Goal: Book appointment/travel/reservation

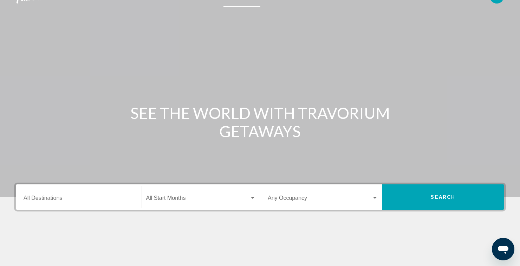
scroll to position [24, 0]
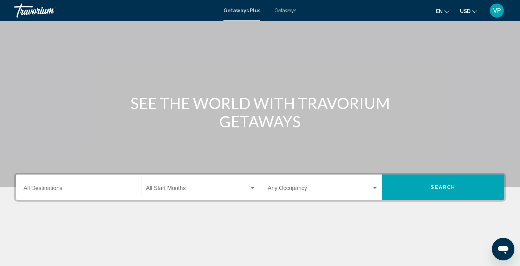
click at [124, 191] on input "Destination All Destinations" at bounding box center [79, 189] width 110 height 6
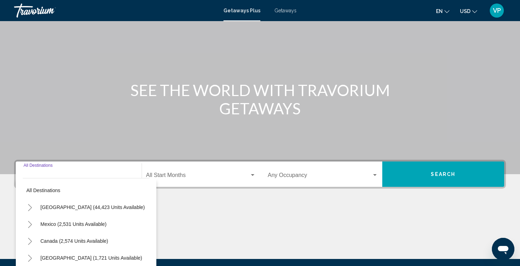
scroll to position [82, 0]
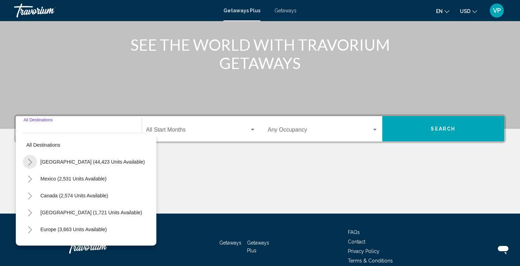
click at [34, 167] on button "Toggle United States (44,423 units available)" at bounding box center [30, 162] width 14 height 14
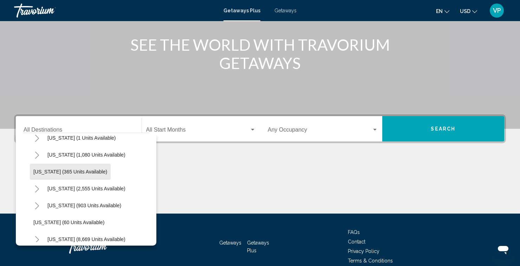
scroll to position [44, 0]
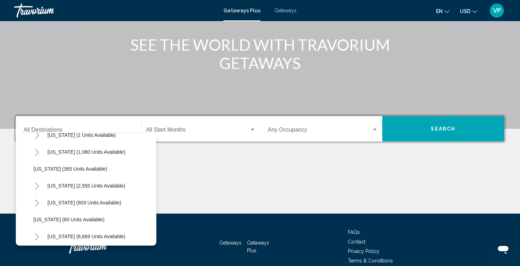
click at [34, 189] on icon "Toggle California (2,555 units available)" at bounding box center [36, 185] width 5 height 7
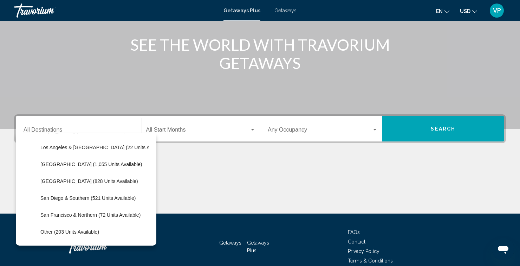
scroll to position [98, 0]
click at [84, 205] on button "San Diego & Southern (521 units available)" at bounding box center [88, 198] width 102 height 16
type input "**********"
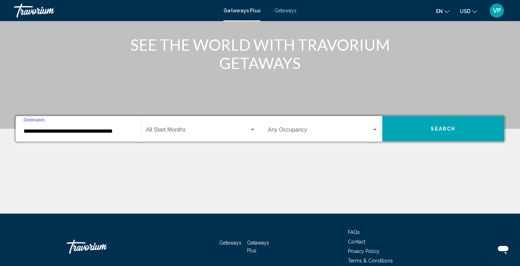
click at [214, 128] on span "Search widget" at bounding box center [198, 131] width 104 height 6
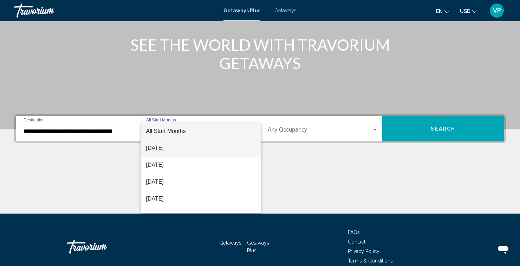
click at [178, 147] on span "[DATE]" at bounding box center [201, 148] width 110 height 17
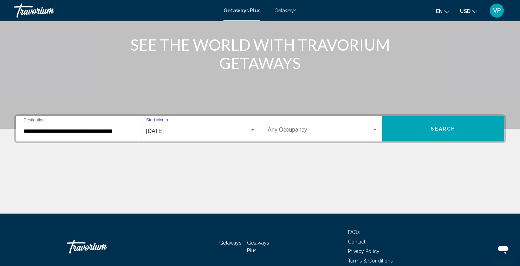
click at [432, 135] on button "Search" at bounding box center [443, 128] width 122 height 25
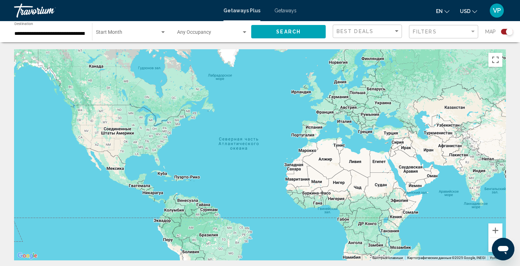
click at [291, 12] on span "Getaways" at bounding box center [285, 11] width 22 height 6
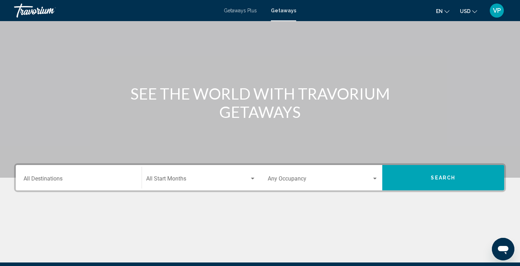
click at [121, 177] on input "Destination All Destinations" at bounding box center [79, 180] width 110 height 6
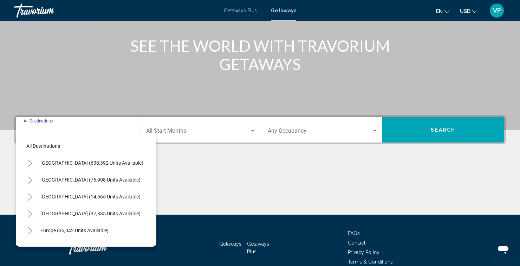
scroll to position [82, 0]
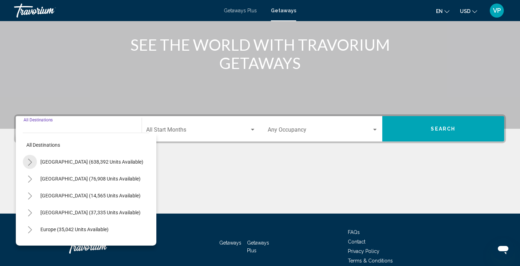
click at [28, 164] on icon "Toggle United States (638,392 units available)" at bounding box center [29, 162] width 5 height 7
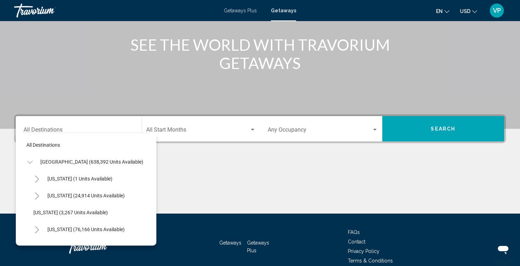
click at [39, 232] on button "Toggle California (76,166 units available)" at bounding box center [37, 229] width 14 height 14
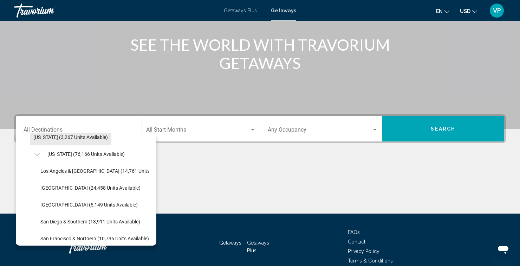
scroll to position [78, 0]
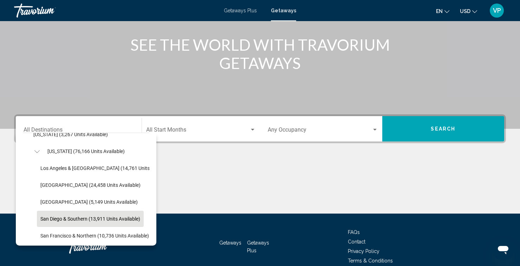
click at [55, 222] on button "San Diego & Southern (13,911 units available)" at bounding box center [90, 219] width 107 height 16
type input "**********"
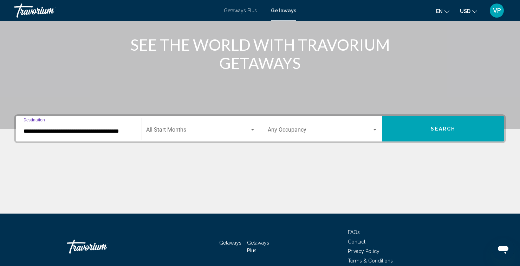
click at [224, 130] on span "Search widget" at bounding box center [198, 131] width 104 height 6
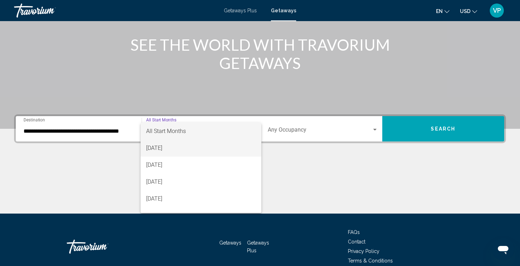
click at [187, 154] on span "[DATE]" at bounding box center [201, 148] width 110 height 17
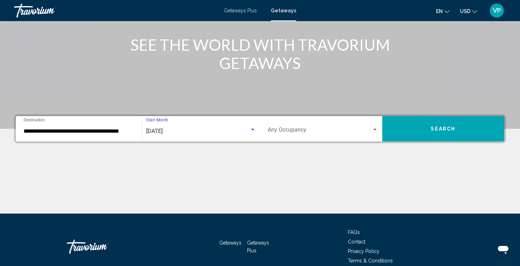
click at [444, 131] on button "Search" at bounding box center [443, 128] width 122 height 25
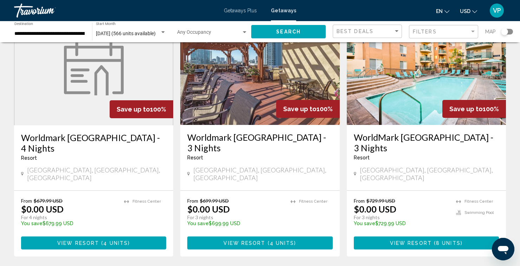
scroll to position [62, 0]
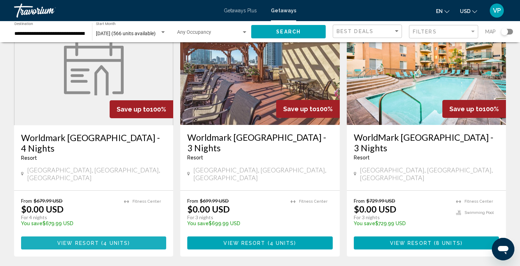
click at [144, 236] on button "View Resort ( 4 units )" at bounding box center [93, 242] width 145 height 13
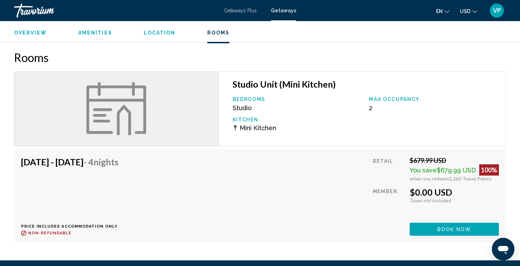
scroll to position [1016, 0]
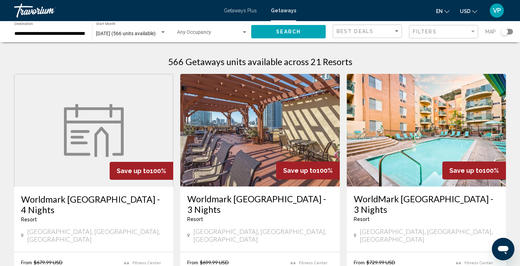
click at [253, 201] on h3 "Worldmark [GEOGRAPHIC_DATA] - 3 Nights" at bounding box center [259, 203] width 145 height 21
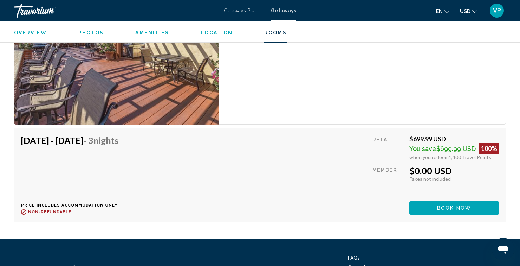
scroll to position [1490, 0]
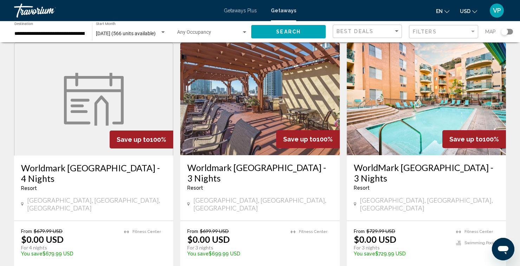
scroll to position [33, 0]
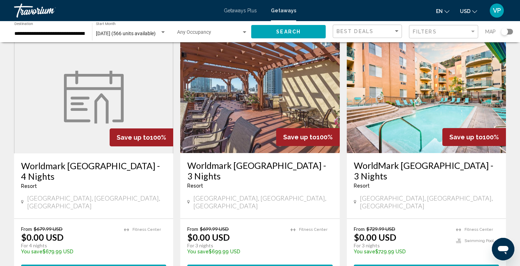
click at [379, 171] on h3 "WorldMark [GEOGRAPHIC_DATA] - 3 Nights" at bounding box center [426, 170] width 145 height 21
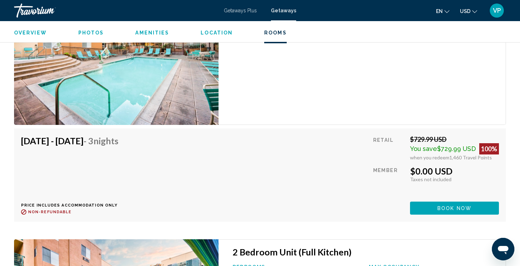
scroll to position [1466, 0]
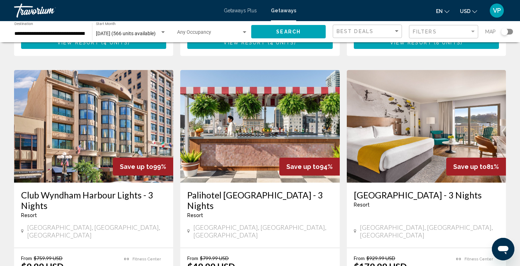
scroll to position [261, 0]
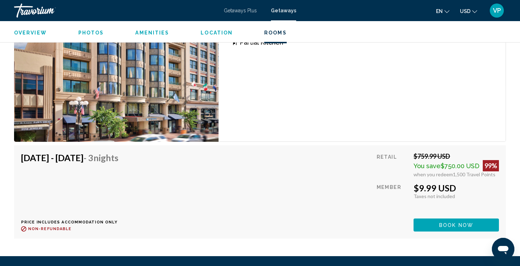
scroll to position [1360, 0]
